Goal: Information Seeking & Learning: Find specific page/section

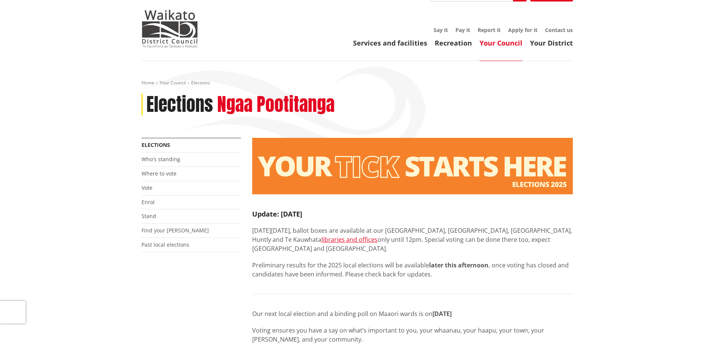
scroll to position [38, 0]
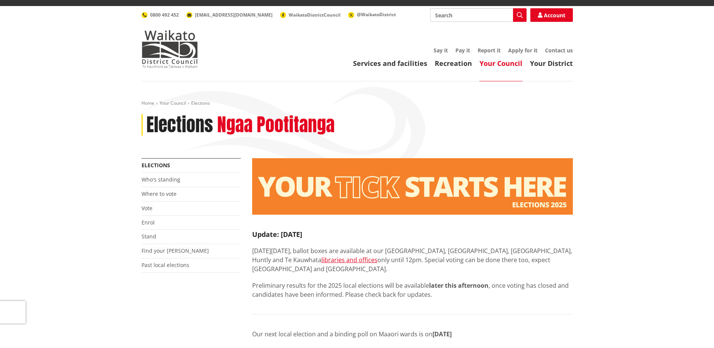
click at [204, 100] on span "Elections" at bounding box center [200, 103] width 19 height 6
click at [178, 100] on link "Your Council" at bounding box center [173, 103] width 26 height 6
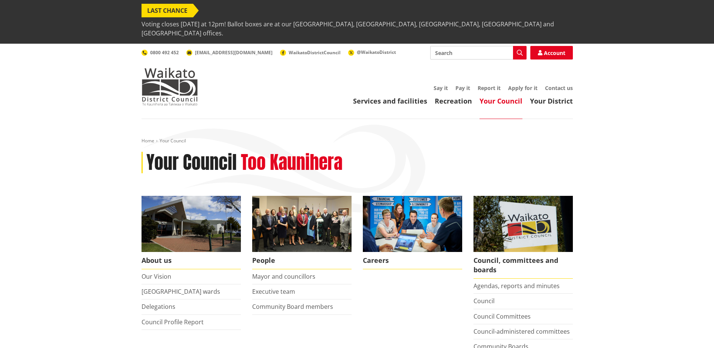
click at [214, 17] on span "Voting closes [DATE] at 12pm! Ballot boxes are at our [GEOGRAPHIC_DATA], [GEOGR…" at bounding box center [356, 28] width 431 height 23
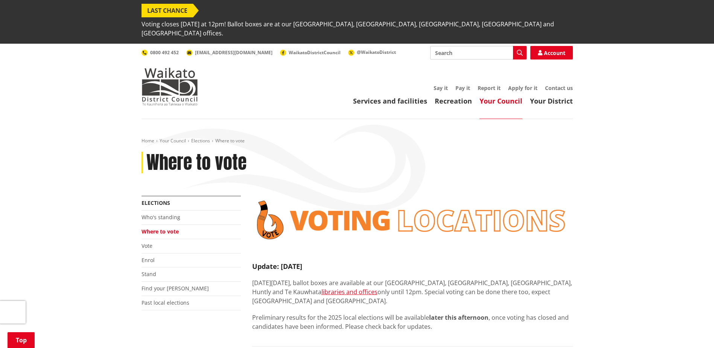
scroll to position [150, 0]
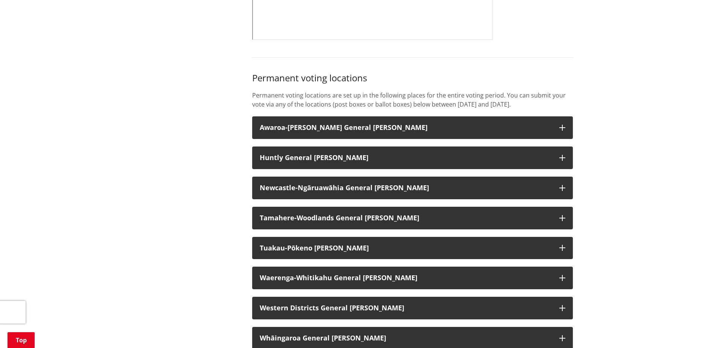
scroll to position [677, 0]
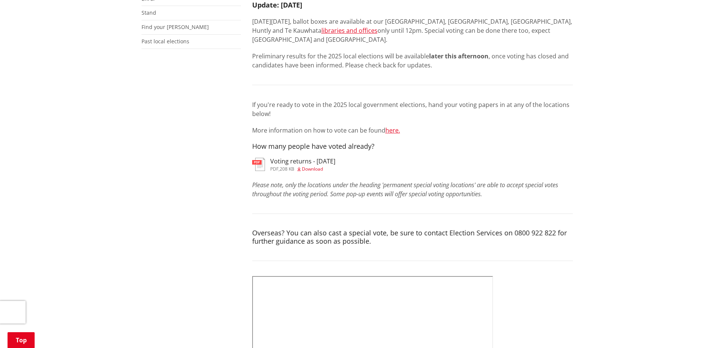
scroll to position [188, 0]
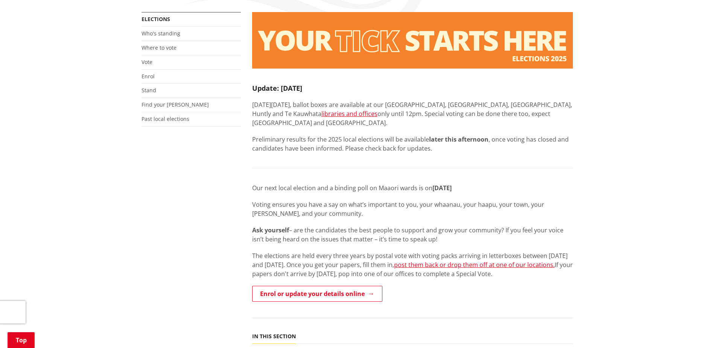
scroll to position [188, 0]
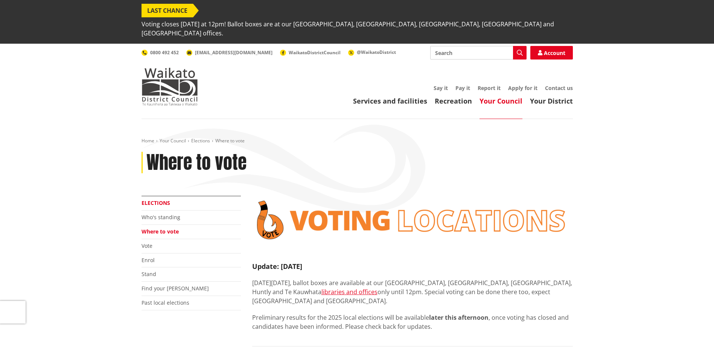
click at [158, 199] on link "Elections" at bounding box center [155, 202] width 29 height 7
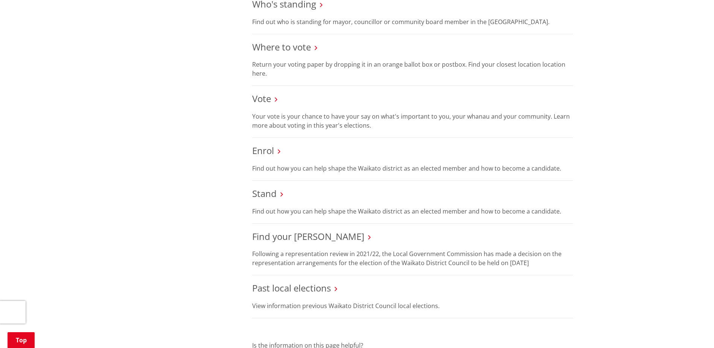
scroll to position [451, 0]
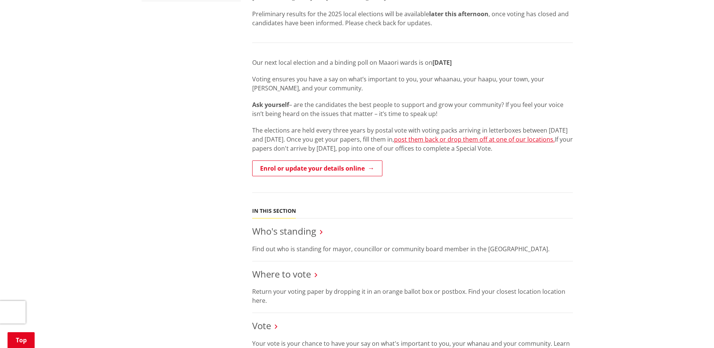
scroll to position [188, 0]
